Goal: Task Accomplishment & Management: Use online tool/utility

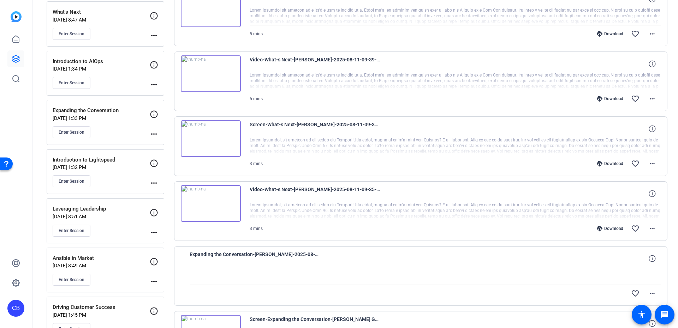
scroll to position [191, 0]
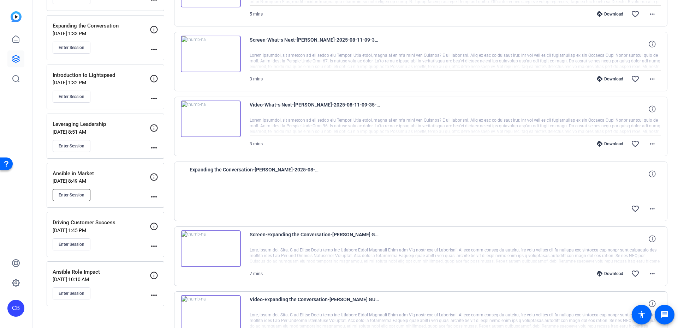
click at [70, 195] on span "Enter Session" at bounding box center [72, 195] width 26 height 6
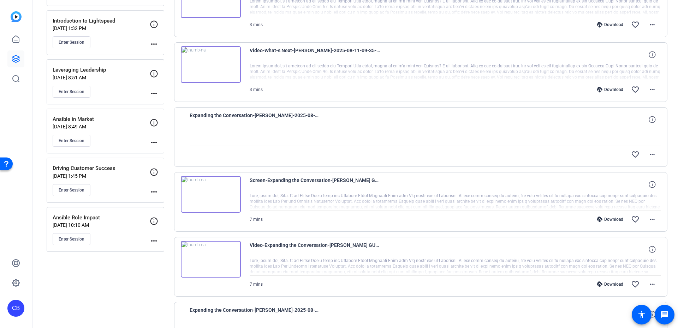
scroll to position [453, 0]
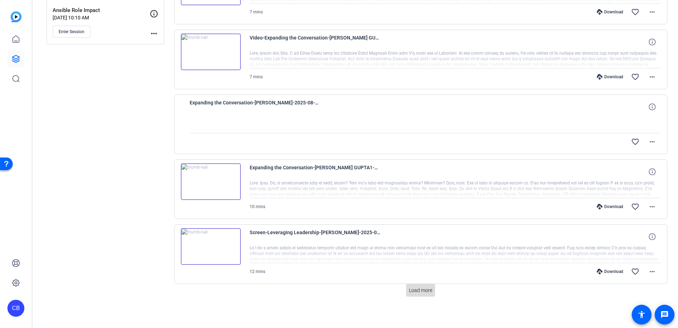
click at [419, 290] on span "Load more" at bounding box center [420, 290] width 23 height 7
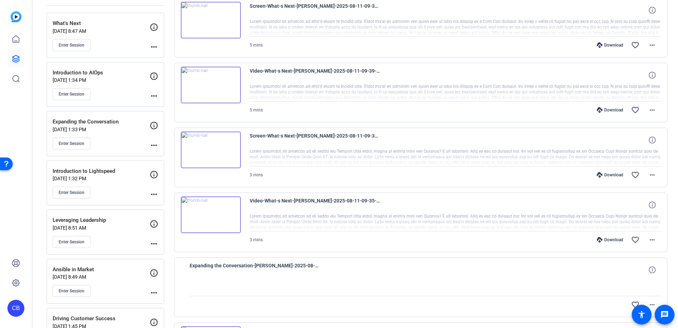
scroll to position [71, 0]
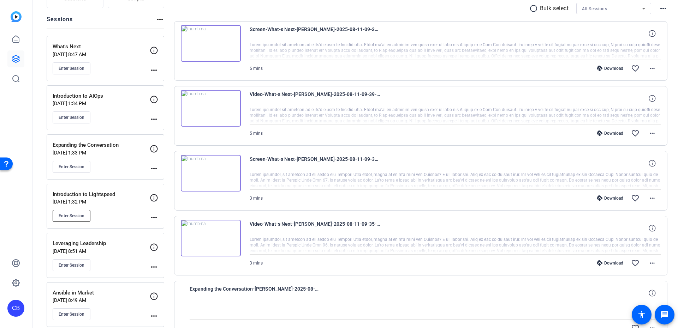
click at [72, 215] on span "Enter Session" at bounding box center [72, 216] width 26 height 6
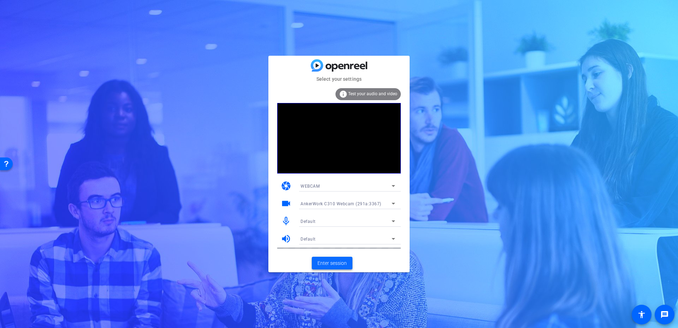
click at [333, 267] on span at bounding box center [332, 263] width 41 height 17
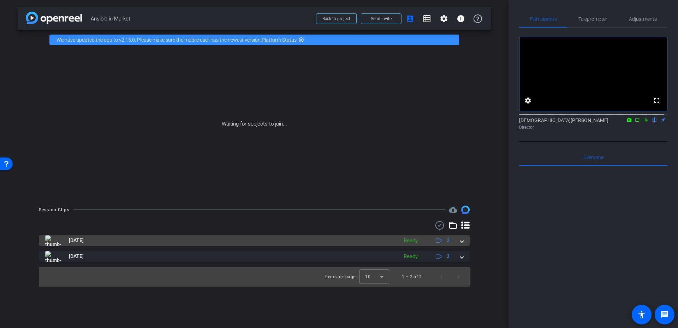
click at [327, 243] on mat-panel-title "Aug 8, 2025" at bounding box center [219, 241] width 349 height 11
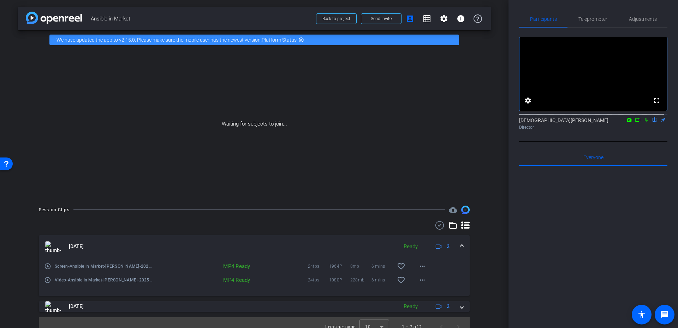
click at [326, 243] on mat-panel-title "Aug 8, 2025" at bounding box center [219, 247] width 349 height 11
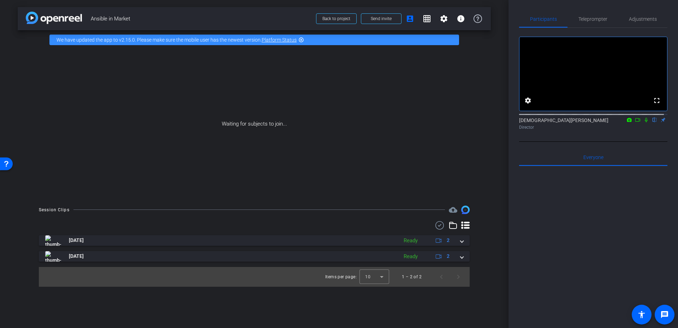
click at [635, 123] on icon at bounding box center [638, 120] width 6 height 5
drag, startPoint x: 637, startPoint y: 126, endPoint x: 651, endPoint y: 129, distance: 14.4
click at [651, 129] on div "Christian Binder Director" at bounding box center [593, 124] width 148 height 14
click at [652, 123] on icon at bounding box center [655, 120] width 6 height 5
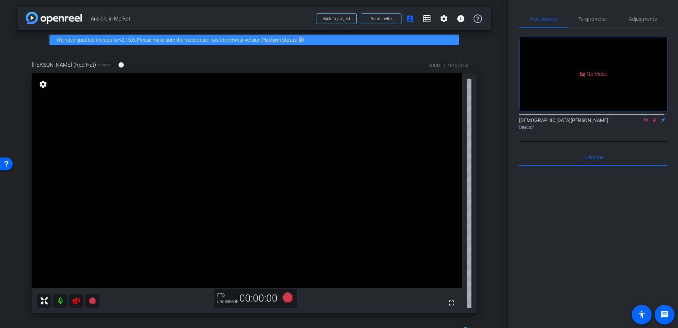
click at [652, 123] on icon at bounding box center [655, 120] width 6 height 5
click at [643, 123] on icon at bounding box center [646, 120] width 6 height 5
click at [634, 20] on span "Adjustments" at bounding box center [643, 19] width 28 height 5
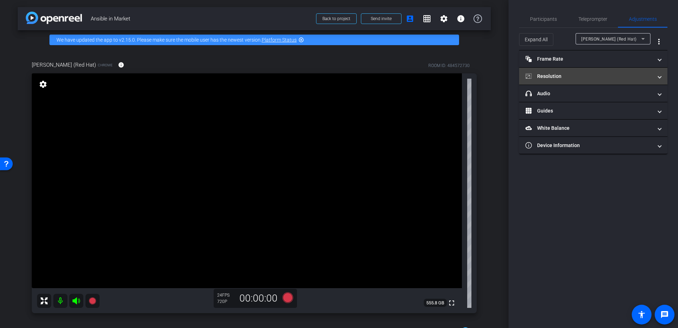
click at [556, 75] on mat-panel-title "Resolution" at bounding box center [588, 76] width 127 height 7
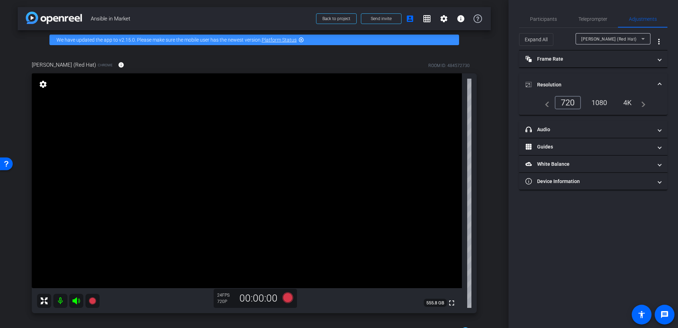
click at [597, 102] on div "1080" at bounding box center [599, 103] width 26 height 12
click at [585, 82] on mat-panel-title "Resolution" at bounding box center [588, 84] width 127 height 7
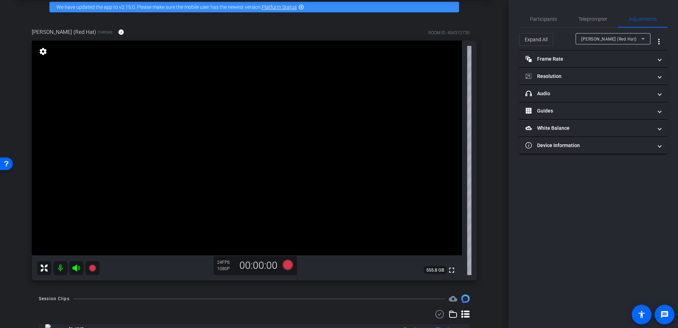
scroll to position [64, 0]
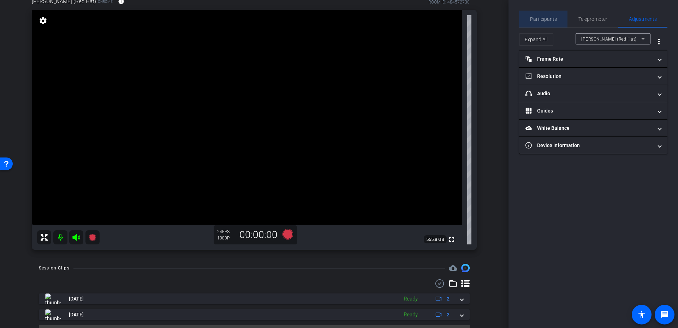
click at [546, 17] on span "Participants" at bounding box center [543, 19] width 27 height 5
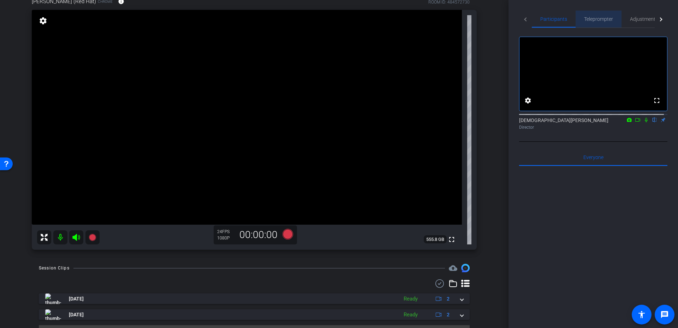
click at [607, 12] on span "Teleprompter" at bounding box center [598, 19] width 29 height 17
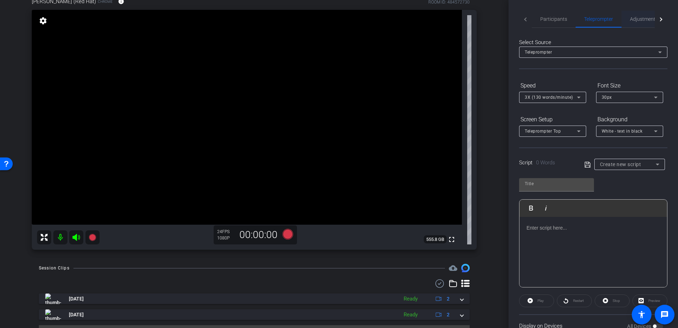
click at [638, 14] on span "Adjustments" at bounding box center [644, 19] width 28 height 17
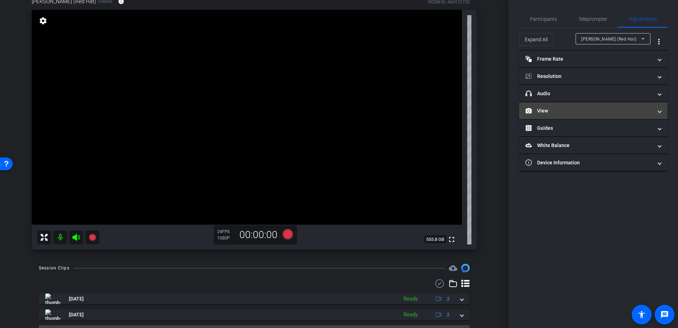
click at [552, 107] on mat-panel-title "View" at bounding box center [588, 110] width 127 height 7
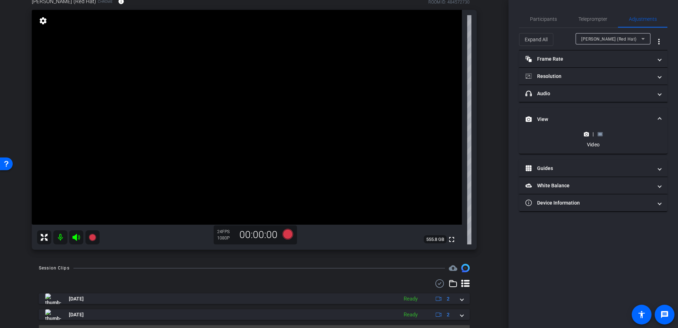
click at [603, 137] on div "|" at bounding box center [593, 134] width 26 height 7
click at [601, 135] on rect at bounding box center [600, 134] width 4 height 3
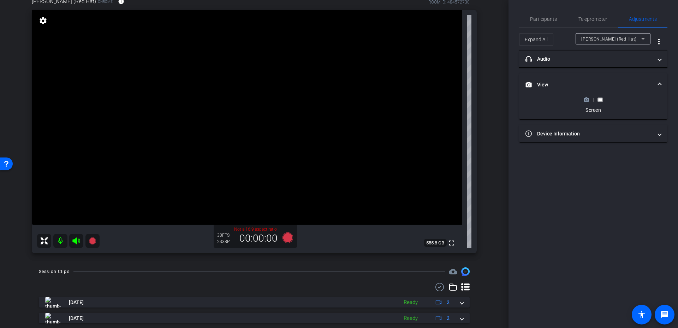
click at [588, 99] on icon at bounding box center [586, 100] width 5 height 4
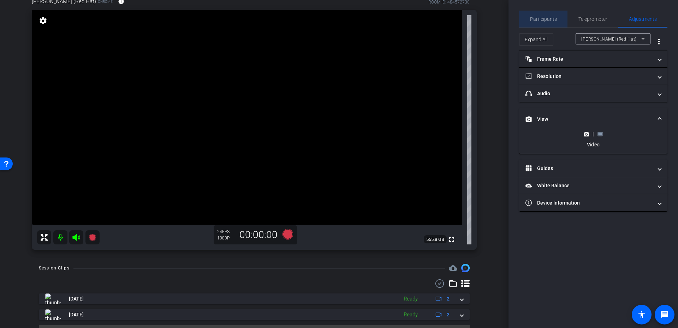
click at [543, 12] on span "Participants" at bounding box center [543, 19] width 27 height 17
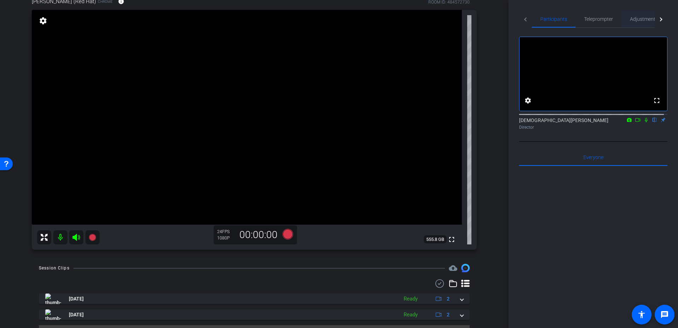
click at [647, 18] on span "Adjustments" at bounding box center [644, 19] width 28 height 5
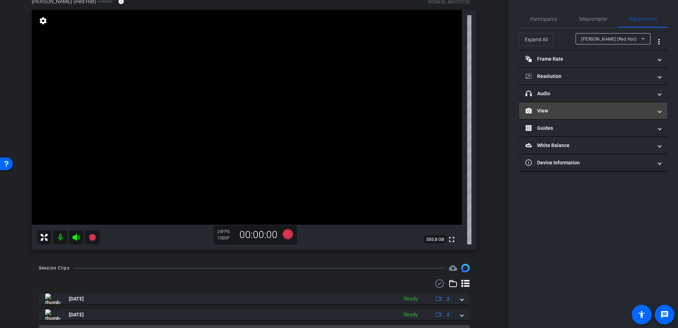
click at [582, 108] on mat-panel-title "View" at bounding box center [588, 110] width 127 height 7
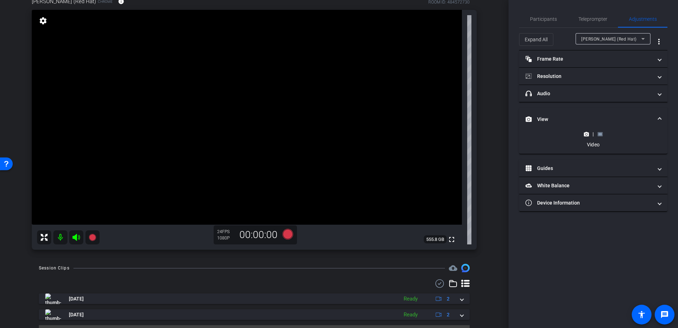
click at [601, 133] on rect at bounding box center [600, 134] width 4 height 3
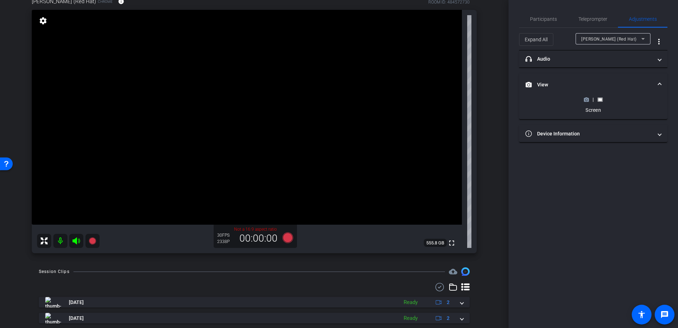
click at [541, 9] on div "Participants Teleprompter Adjustments settings Christian Binder flip Director E…" at bounding box center [592, 164] width 169 height 328
click at [544, 14] on span "Participants" at bounding box center [543, 19] width 27 height 17
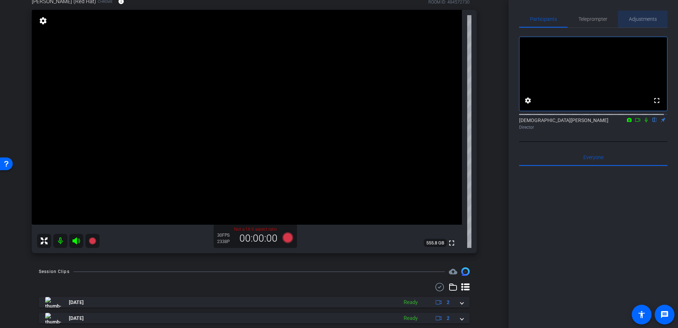
click at [642, 19] on span "Adjustments" at bounding box center [643, 19] width 28 height 5
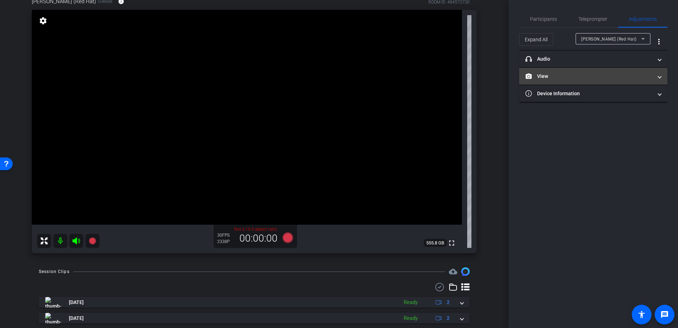
click at [588, 75] on mat-panel-title "View" at bounding box center [588, 76] width 127 height 7
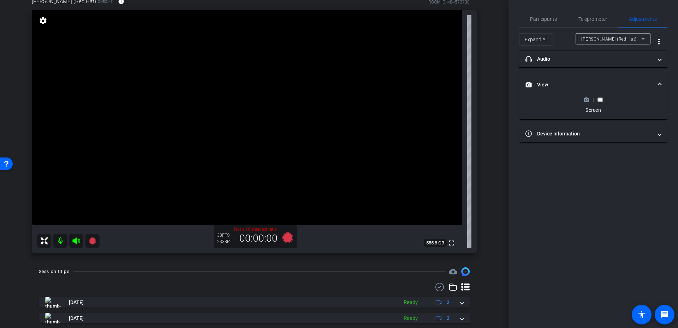
click at [587, 97] on icon at bounding box center [586, 99] width 5 height 5
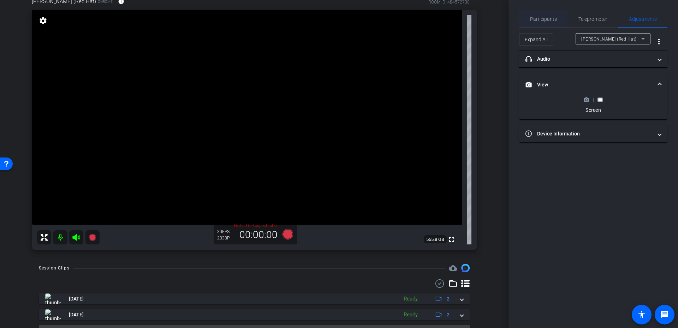
drag, startPoint x: 543, startPoint y: 16, endPoint x: 556, endPoint y: 17, distance: 13.4
click at [547, 18] on span "Participants" at bounding box center [543, 19] width 27 height 5
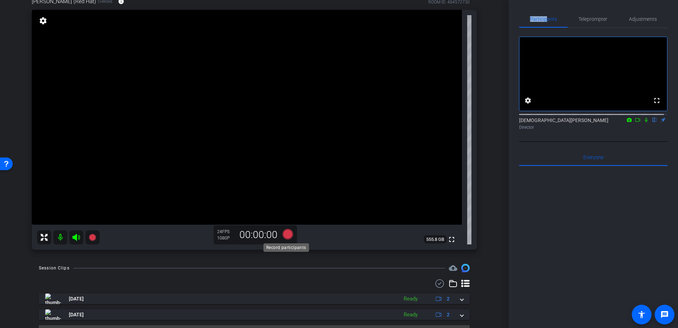
click at [287, 236] on icon at bounding box center [287, 234] width 11 height 11
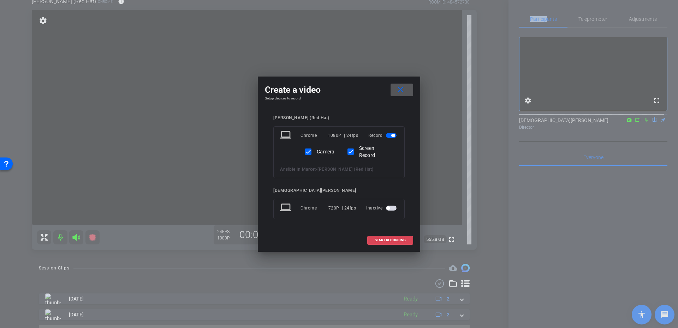
click at [386, 239] on span "START RECORDING" at bounding box center [390, 241] width 31 height 4
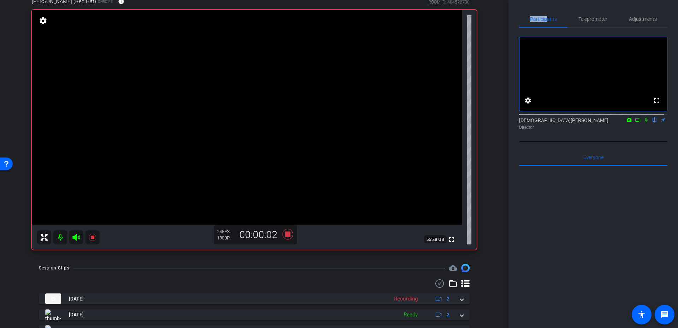
click at [645, 123] on icon at bounding box center [646, 120] width 3 height 5
click at [635, 123] on icon at bounding box center [638, 120] width 6 height 5
click at [652, 123] on icon at bounding box center [655, 120] width 6 height 5
click at [620, 22] on div "Adjustments" at bounding box center [642, 19] width 49 height 17
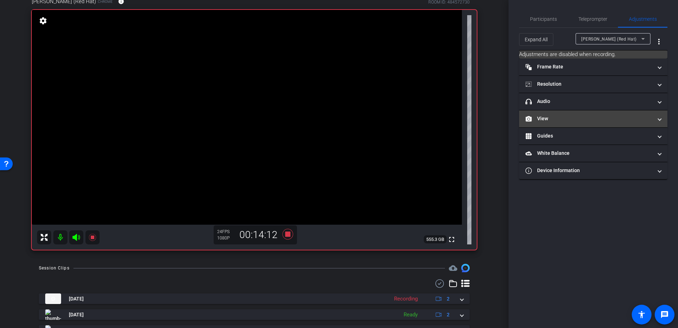
click at [568, 124] on mat-expansion-panel-header "View" at bounding box center [593, 119] width 148 height 17
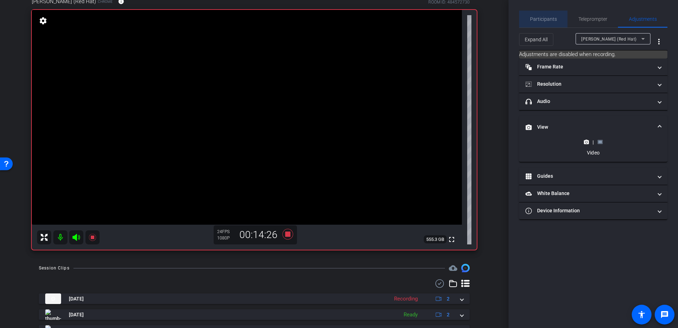
click at [545, 18] on span "Participants" at bounding box center [543, 19] width 27 height 5
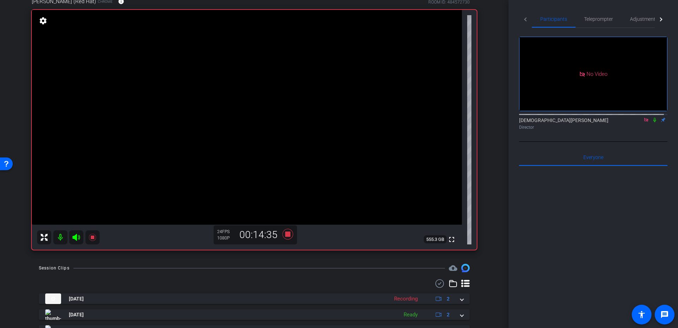
click at [652, 118] on icon at bounding box center [655, 120] width 6 height 5
click at [286, 236] on icon at bounding box center [287, 234] width 11 height 11
click at [653, 118] on icon at bounding box center [655, 120] width 4 height 5
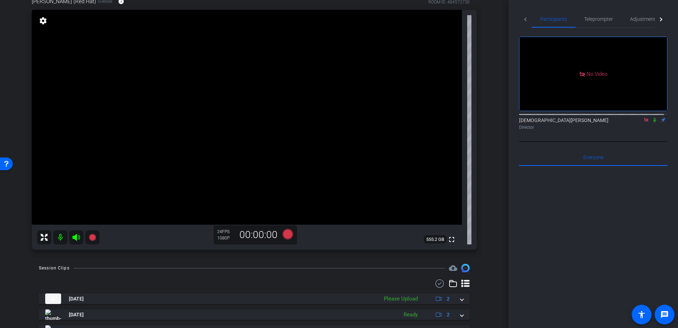
click at [643, 118] on icon at bounding box center [646, 120] width 6 height 5
click at [460, 305] on div "Aug 11, 2025 Please Upload 2 Screen-Ansible in Market-Matthew Packer -Red Hat--…" at bounding box center [254, 315] width 431 height 42
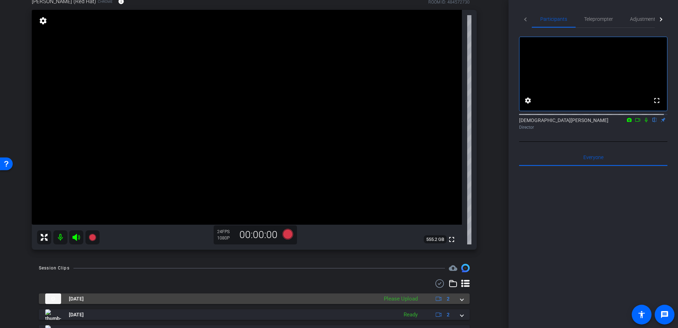
click at [460, 303] on mat-expansion-panel-header "Aug 11, 2025 Please Upload 2" at bounding box center [254, 299] width 431 height 11
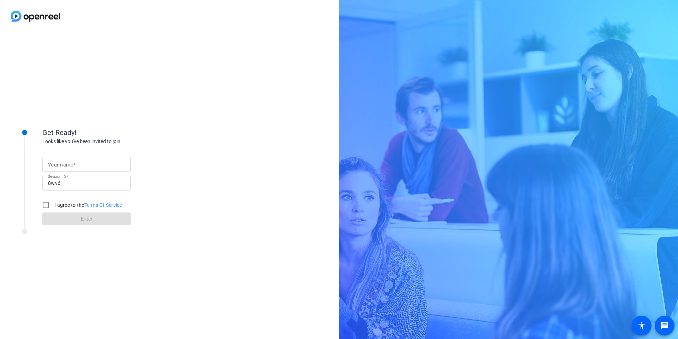
click at [90, 165] on input "Your name" at bounding box center [86, 164] width 77 height 8
type input "Christian Binder"
click at [65, 206] on label "I agree to the Terms Of Service" at bounding box center [87, 204] width 69 height 7
click at [53, 206] on input "I agree to the Terms Of Service" at bounding box center [46, 205] width 14 height 14
checkbox input "true"
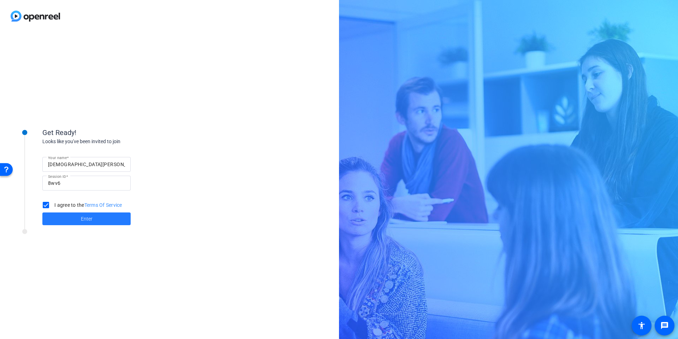
click at [65, 216] on span at bounding box center [86, 218] width 88 height 17
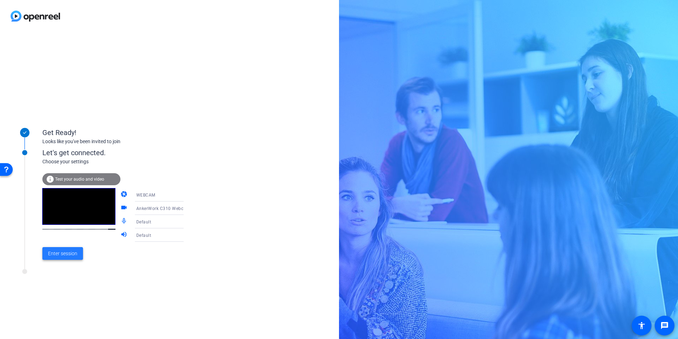
click at [51, 252] on span "Enter session" at bounding box center [62, 253] width 29 height 7
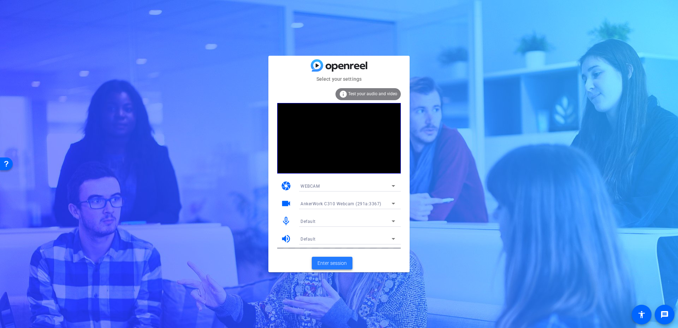
click at [328, 264] on span "Enter session" at bounding box center [331, 263] width 29 height 7
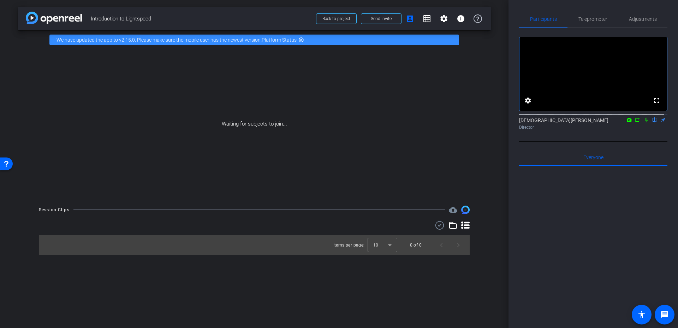
click at [644, 123] on mat-icon at bounding box center [646, 120] width 8 height 6
click at [637, 123] on icon at bounding box center [638, 120] width 6 height 5
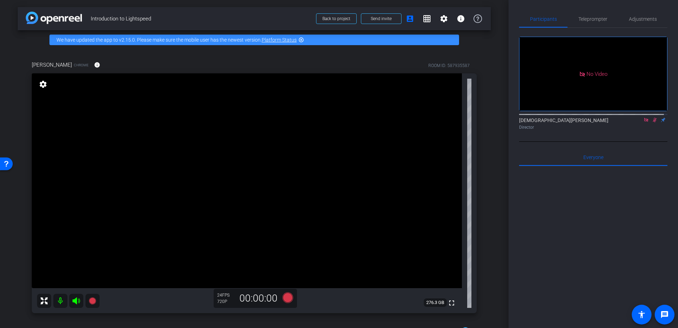
click at [652, 123] on icon at bounding box center [655, 120] width 6 height 5
click at [644, 122] on icon at bounding box center [646, 120] width 4 height 4
click at [639, 14] on span "Adjustments" at bounding box center [643, 19] width 28 height 17
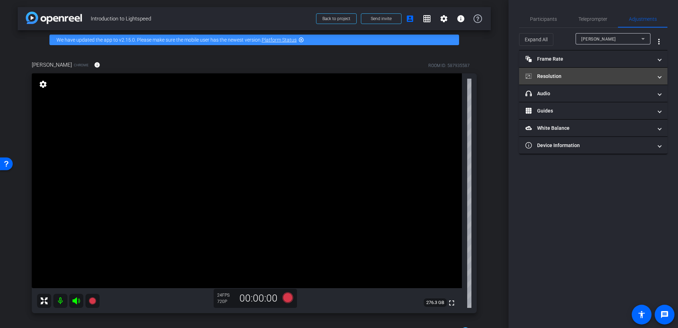
click at [571, 78] on mat-panel-title "Resolution" at bounding box center [588, 76] width 127 height 7
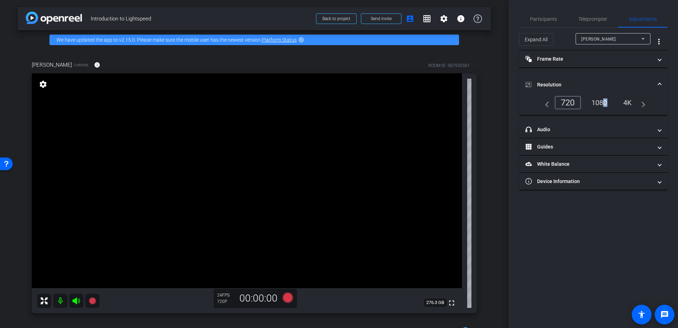
click at [602, 100] on div "1080" at bounding box center [599, 103] width 26 height 12
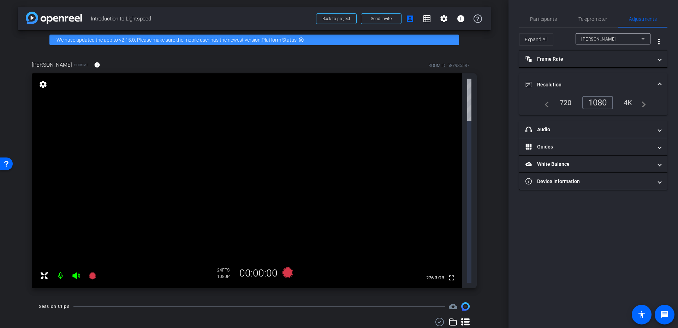
click at [661, 85] on span at bounding box center [659, 84] width 3 height 7
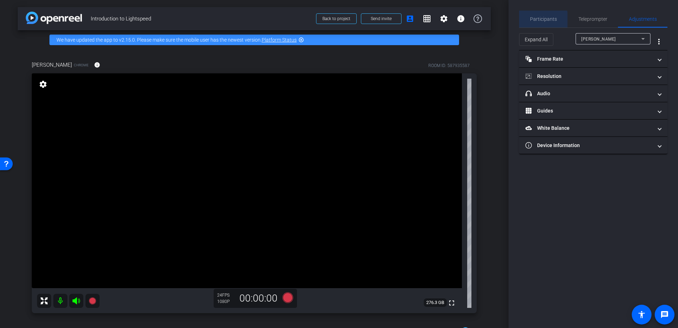
click at [542, 22] on span "Participants" at bounding box center [543, 19] width 27 height 5
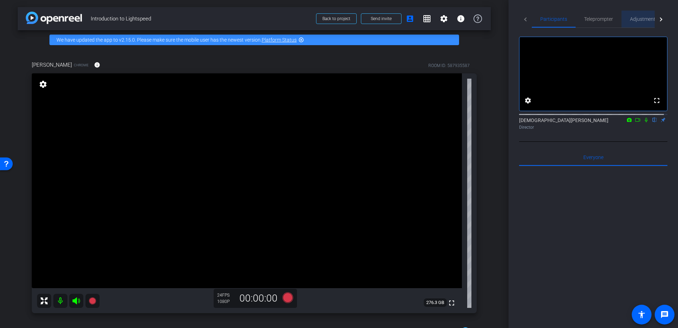
click at [648, 20] on span "Adjustments" at bounding box center [644, 19] width 28 height 5
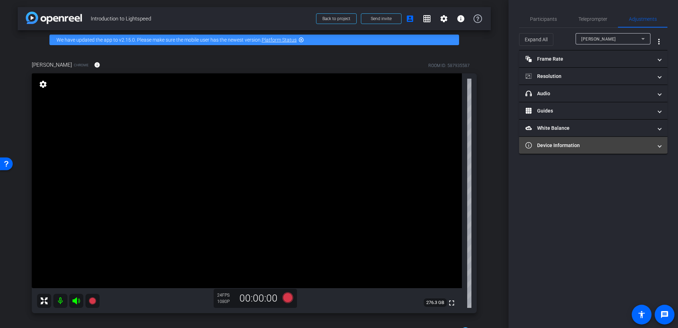
click at [583, 152] on mat-expansion-panel-header "Device Information" at bounding box center [593, 145] width 148 height 17
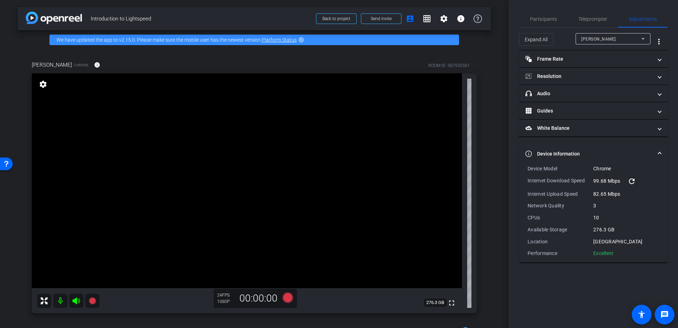
click at [596, 143] on mat-expansion-panel-header "Device Information" at bounding box center [593, 154] width 148 height 23
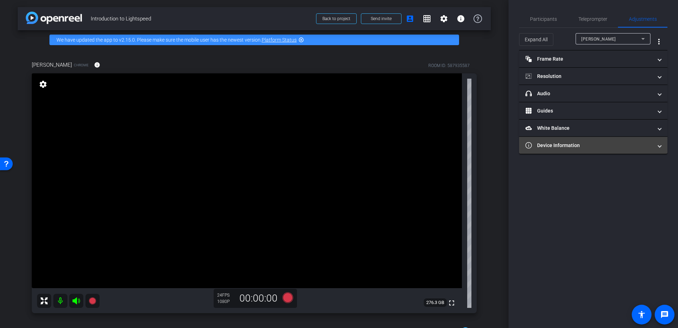
click at [588, 144] on mat-panel-title "Device Information" at bounding box center [588, 145] width 127 height 7
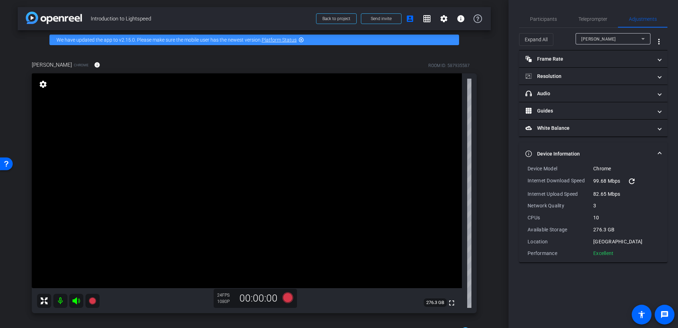
click at [589, 143] on mat-expansion-panel-header "Device Information" at bounding box center [593, 154] width 148 height 23
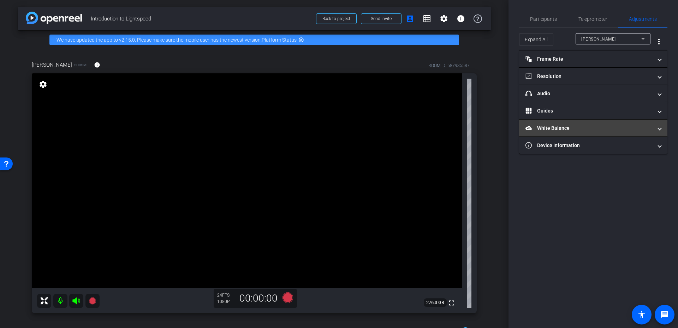
click at [589, 130] on mat-panel-title "White Balance White Balance" at bounding box center [588, 128] width 127 height 7
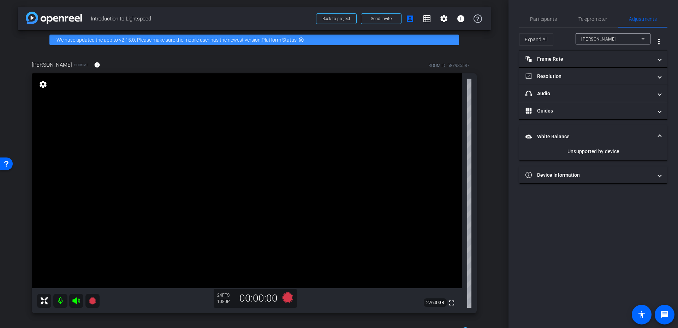
click at [588, 127] on mat-expansion-panel-header "White Balance White Balance" at bounding box center [593, 136] width 148 height 23
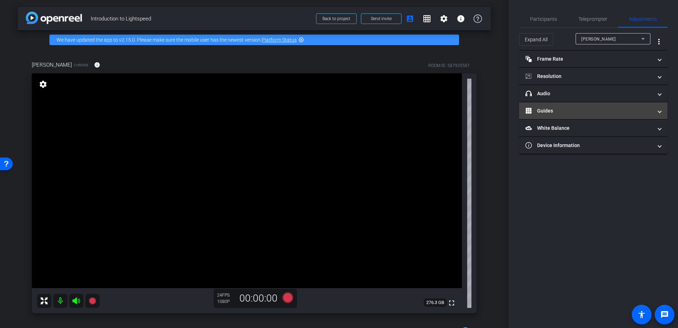
click at [584, 108] on mat-panel-title "Guides" at bounding box center [588, 110] width 127 height 7
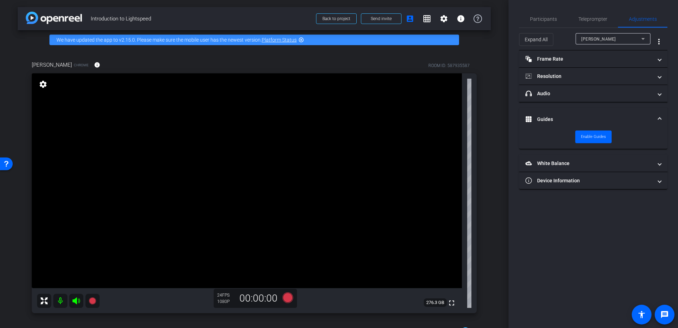
drag, startPoint x: 584, startPoint y: 108, endPoint x: 582, endPoint y: 103, distance: 5.5
click at [584, 108] on mat-expansion-panel-header "Guides" at bounding box center [593, 119] width 148 height 23
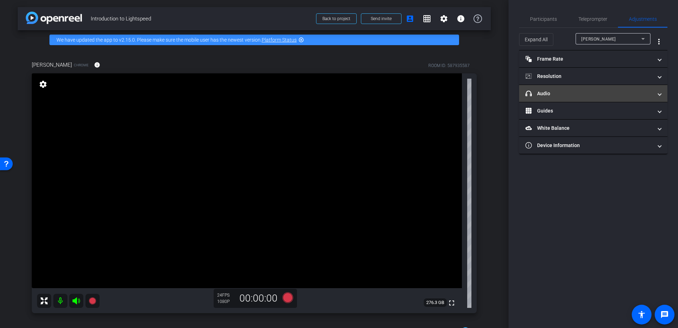
click at [578, 90] on mat-panel-title "headphone icon Audio" at bounding box center [588, 93] width 127 height 7
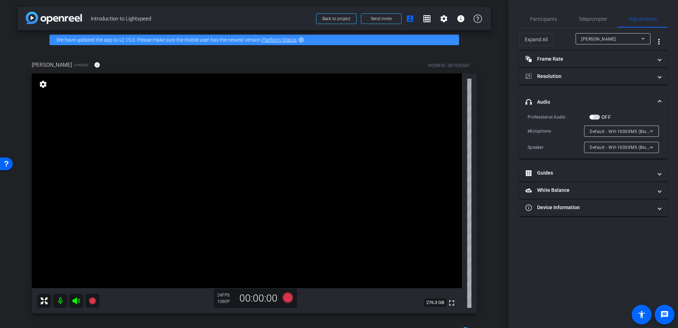
click at [580, 94] on mat-expansion-panel-header "headphone icon Audio" at bounding box center [593, 102] width 148 height 23
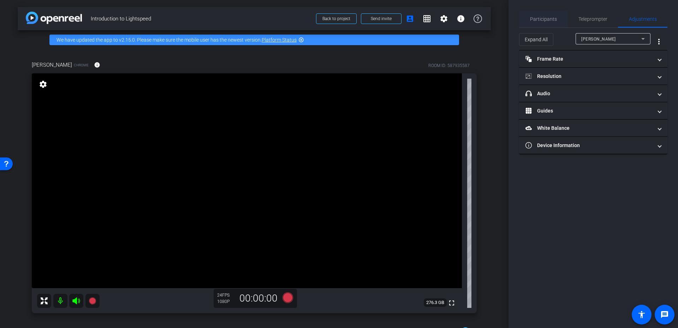
click at [539, 18] on span "Participants" at bounding box center [543, 19] width 27 height 5
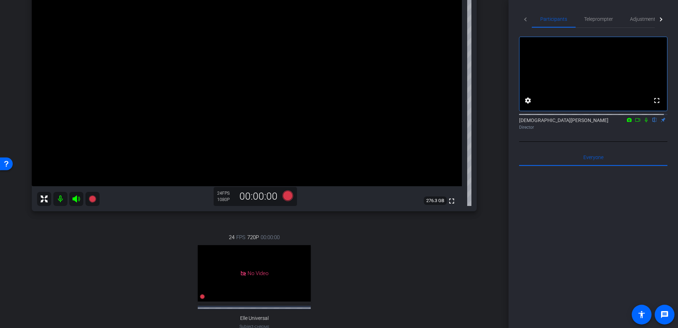
scroll to position [10, 0]
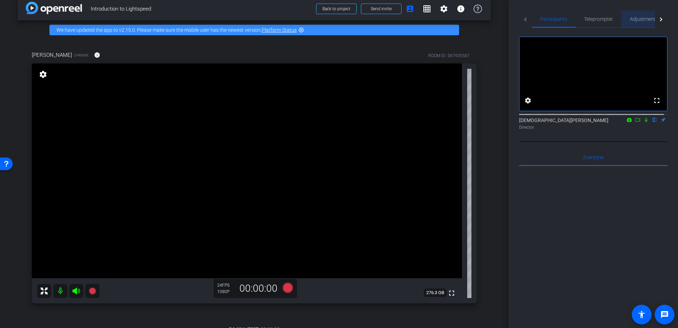
click at [629, 17] on div "Adjustments" at bounding box center [643, 19] width 45 height 17
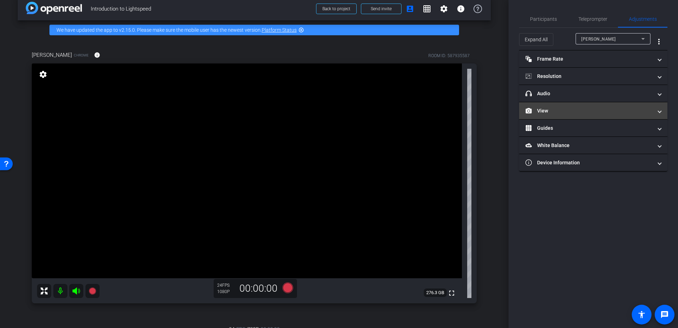
click at [564, 109] on mat-panel-title "View" at bounding box center [588, 110] width 127 height 7
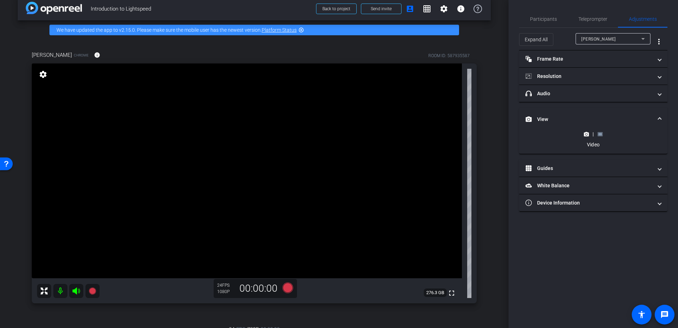
click at [597, 134] on icon at bounding box center [599, 134] width 5 height 5
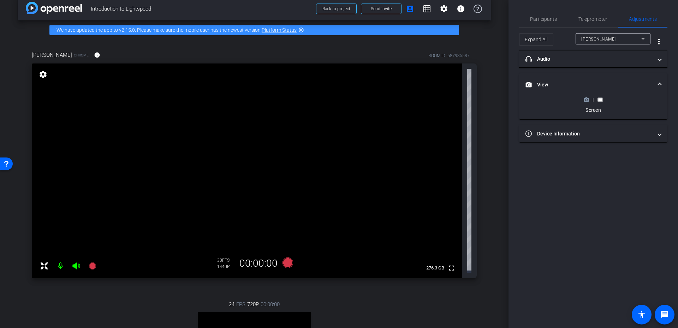
click at [586, 98] on icon at bounding box center [586, 100] width 5 height 4
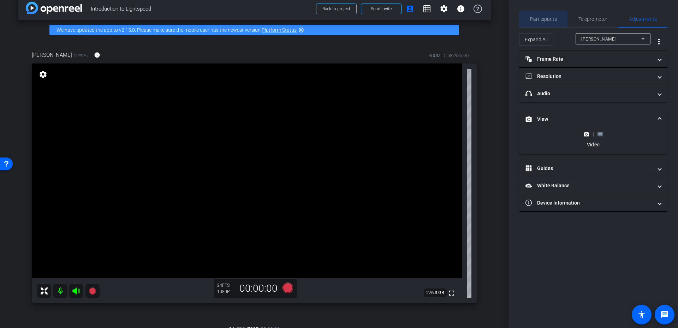
click at [551, 17] on span "Participants" at bounding box center [543, 19] width 27 height 5
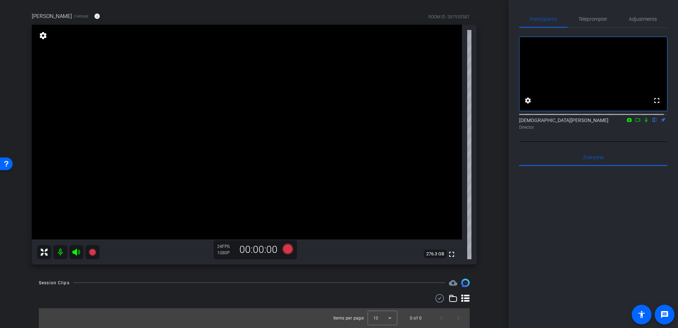
scroll to position [49, 0]
click at [286, 248] on icon at bounding box center [287, 249] width 11 height 11
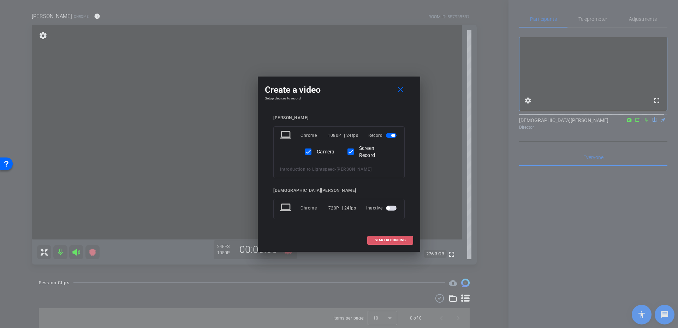
click at [398, 241] on span "START RECORDING" at bounding box center [390, 241] width 31 height 4
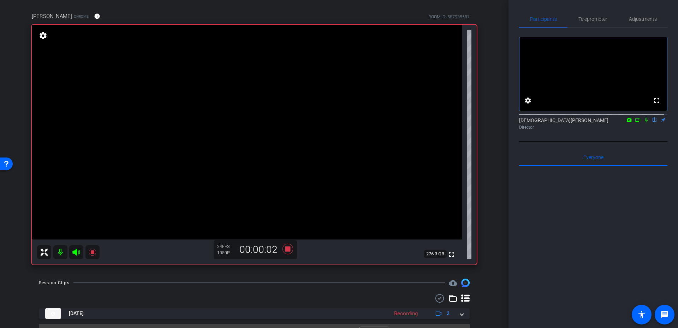
click at [643, 123] on icon at bounding box center [646, 120] width 6 height 5
click at [635, 122] on icon at bounding box center [637, 120] width 5 height 4
click at [284, 248] on icon at bounding box center [287, 249] width 17 height 13
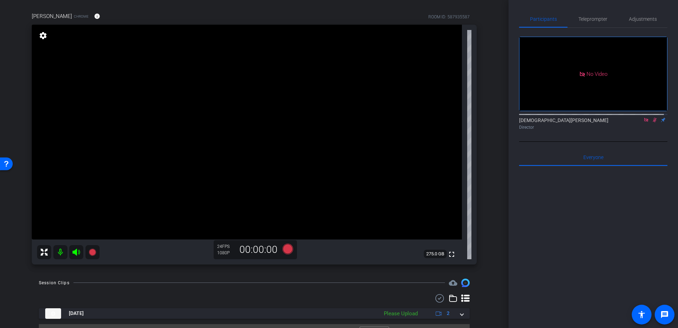
click at [650, 123] on mat-icon at bounding box center [654, 120] width 8 height 6
click at [644, 123] on icon at bounding box center [646, 120] width 6 height 5
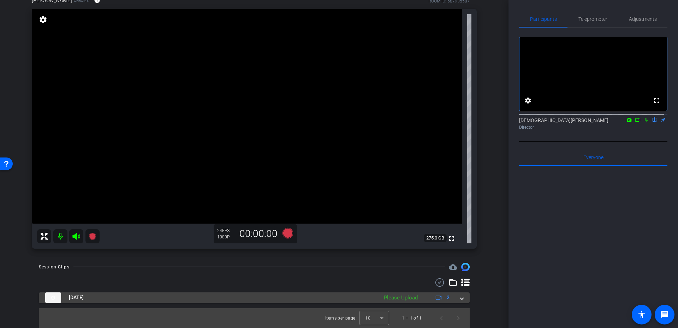
click at [458, 301] on mat-expansion-panel-header "Aug 11, 2025 Please Upload 2" at bounding box center [254, 298] width 431 height 11
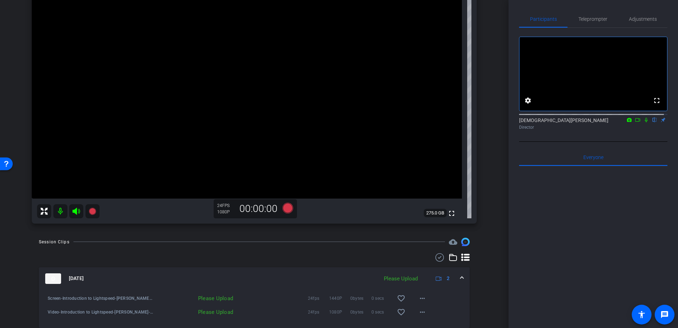
scroll to position [115, 0]
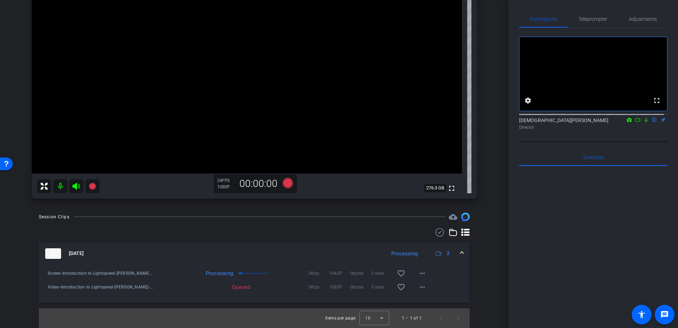
click at [234, 285] on div "Queued" at bounding box center [230, 287] width 46 height 7
click at [250, 287] on div "Queued" at bounding box center [230, 287] width 46 height 7
click at [218, 290] on div "Queued" at bounding box center [230, 287] width 46 height 7
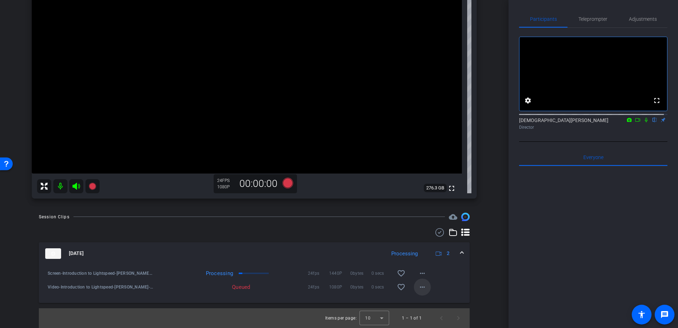
click at [418, 288] on mat-icon "more_horiz" at bounding box center [422, 287] width 8 height 8
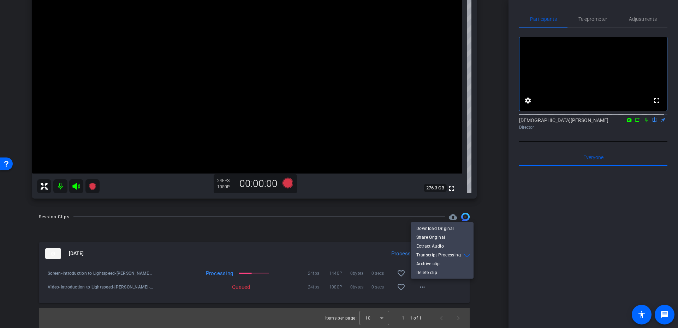
click at [419, 287] on div at bounding box center [339, 164] width 678 height 328
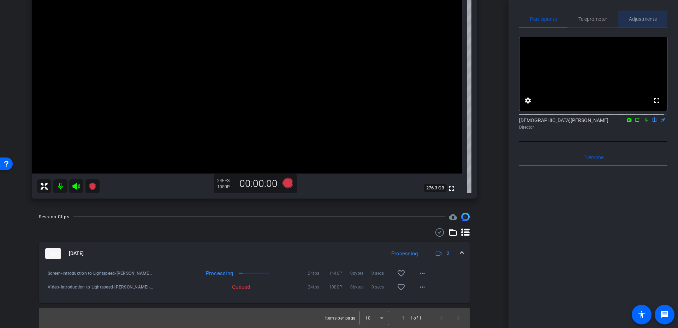
click at [656, 16] on div "Adjustments" at bounding box center [642, 19] width 49 height 17
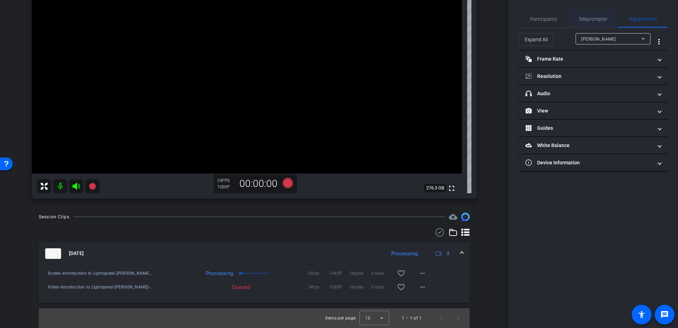
click at [595, 24] on span "Teleprompter" at bounding box center [592, 19] width 29 height 17
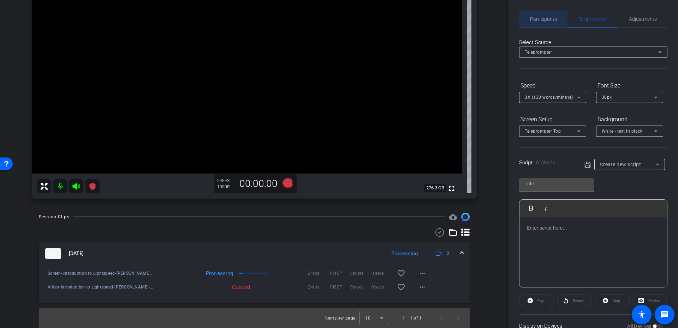
click at [553, 23] on span "Participants" at bounding box center [543, 19] width 27 height 17
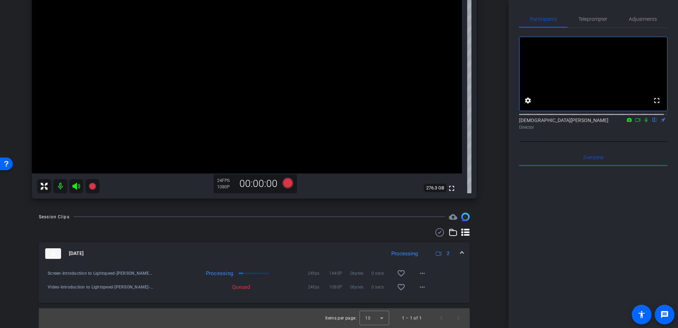
click at [429, 285] on div "Video-Introduction to Lightspeed-Anshul Behl-2025-08-11-11-08-17-767-0 Queued 2…" at bounding box center [254, 283] width 420 height 8
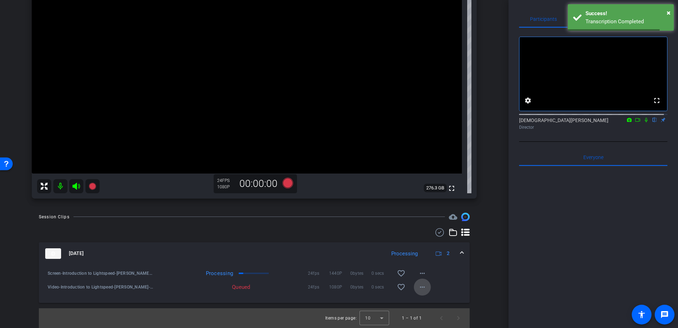
click at [422, 285] on mat-icon "more_horiz" at bounding box center [422, 287] width 8 height 8
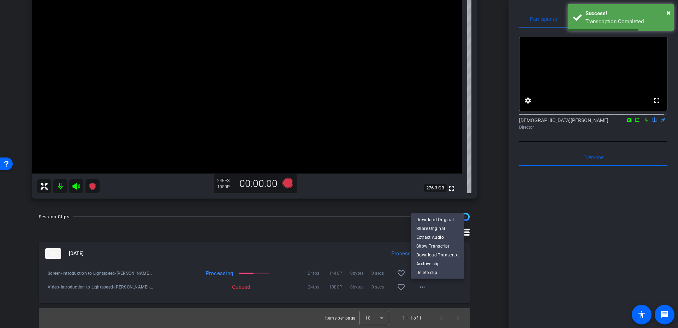
drag, startPoint x: 422, startPoint y: 285, endPoint x: 600, endPoint y: 192, distance: 200.7
click at [425, 285] on div at bounding box center [339, 164] width 678 height 328
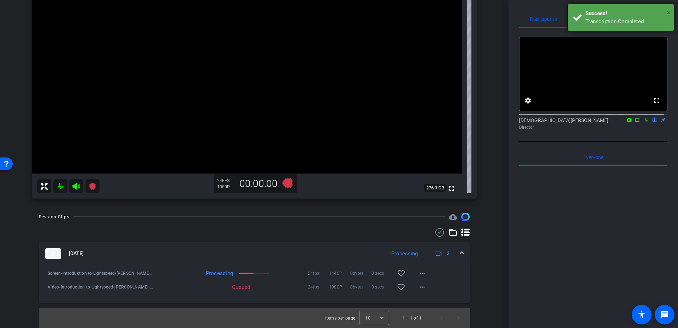
click at [670, 10] on div "× Success! Transcription Completed" at bounding box center [621, 17] width 106 height 26
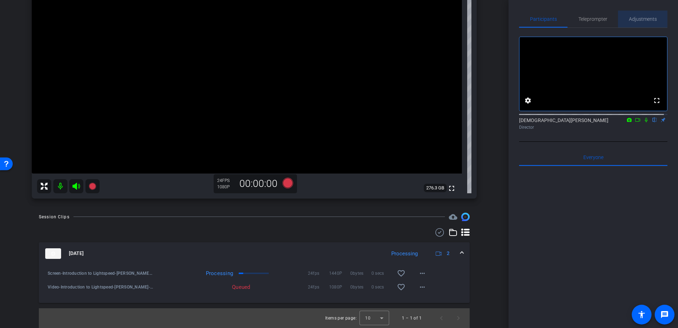
click at [645, 15] on span "Adjustments" at bounding box center [643, 19] width 28 height 17
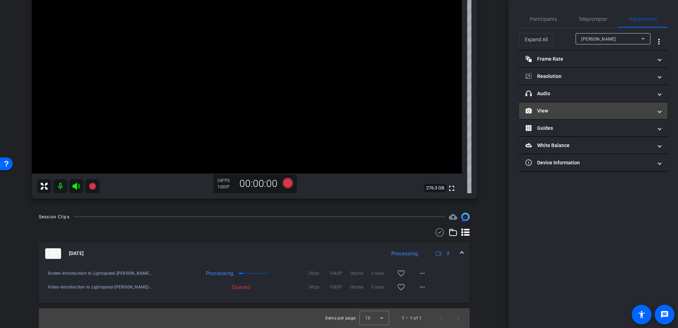
click at [608, 113] on mat-panel-title "View" at bounding box center [588, 110] width 127 height 7
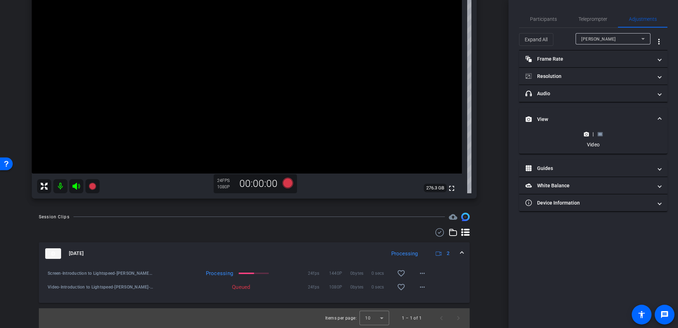
click at [602, 130] on mat-expansion-panel "View | Video" at bounding box center [593, 131] width 148 height 46
click at [602, 131] on div "|" at bounding box center [593, 134] width 26 height 7
click at [598, 136] on icon at bounding box center [599, 134] width 5 height 5
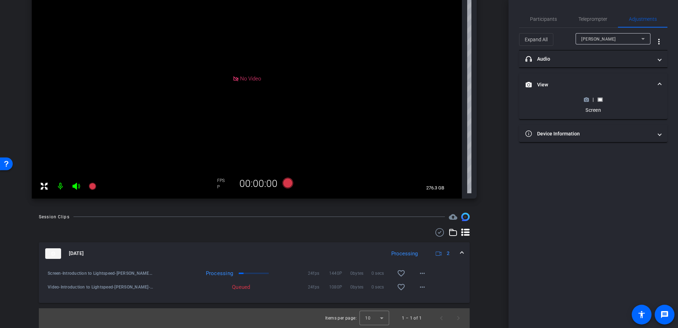
click at [584, 101] on icon at bounding box center [586, 100] width 5 height 4
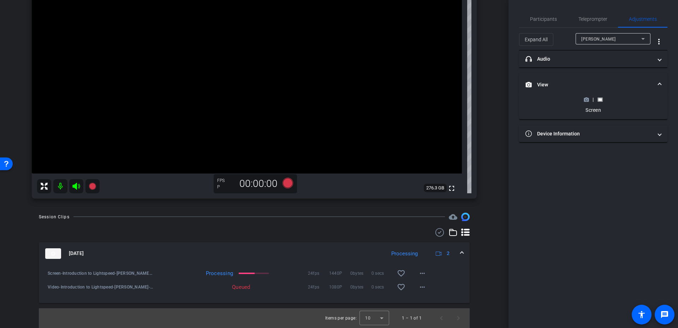
scroll to position [0, 0]
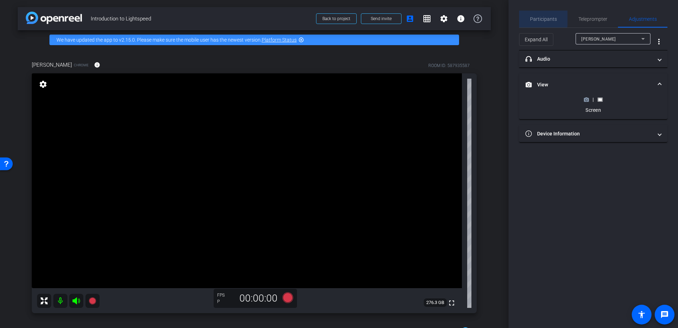
click at [535, 17] on span "Participants" at bounding box center [543, 19] width 27 height 5
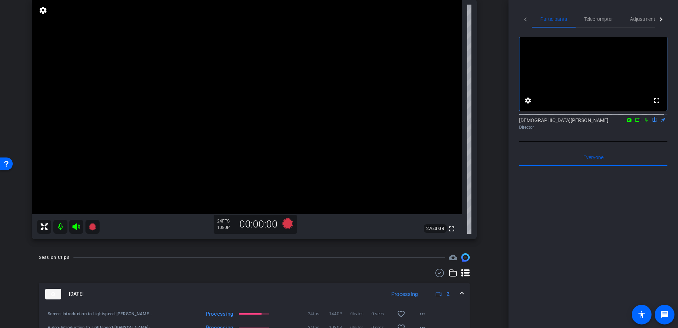
scroll to position [51, 0]
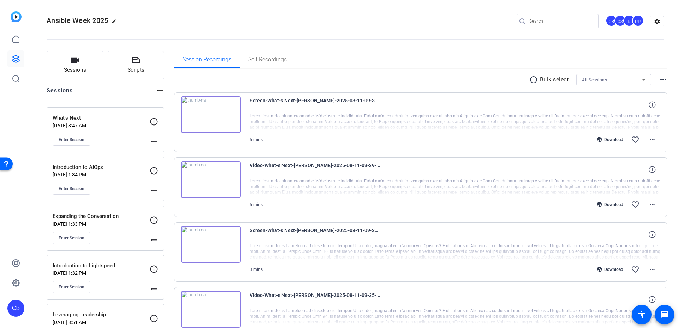
scroll to position [71, 0]
